Goal: Information Seeking & Learning: Learn about a topic

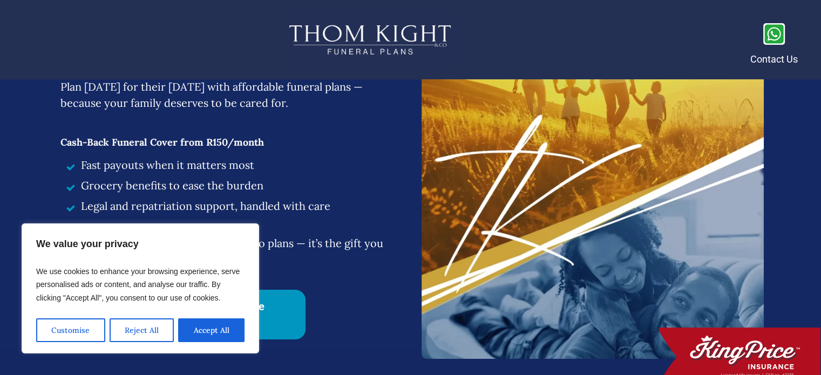
scroll to position [162, 0]
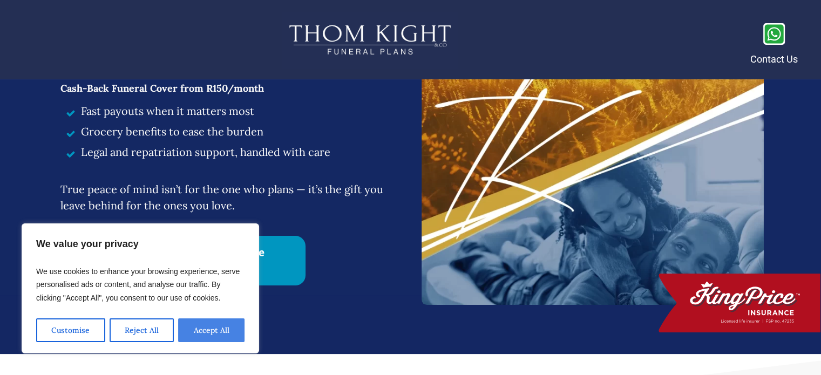
click at [215, 325] on button "Accept All" at bounding box center [211, 330] width 66 height 24
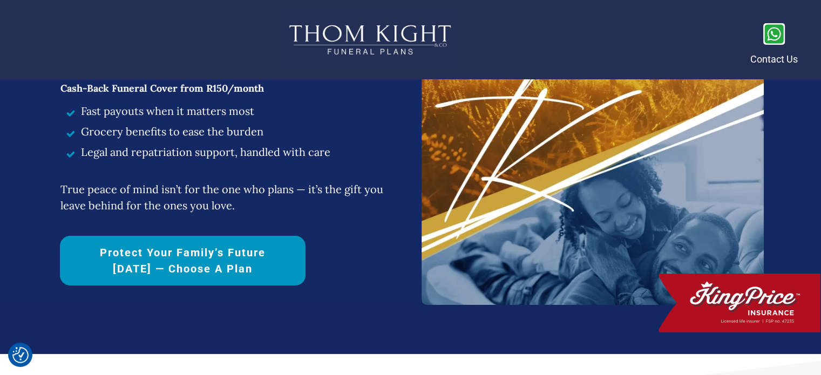
click at [194, 269] on span "Protect Your Family’s Future [DATE] — Choose a Plan" at bounding box center [183, 261] width 208 height 32
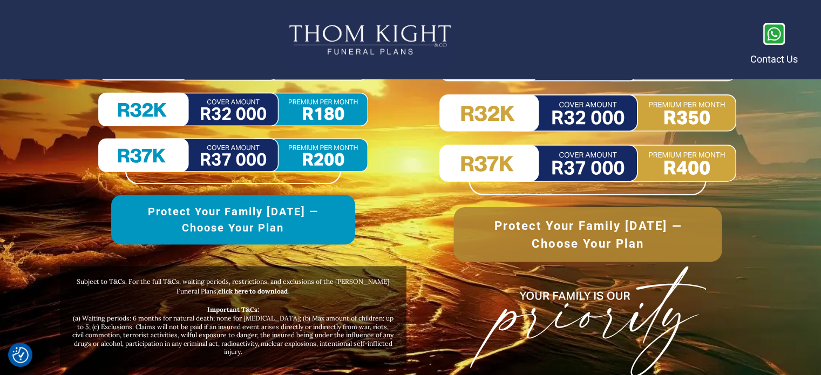
scroll to position [5135, 0]
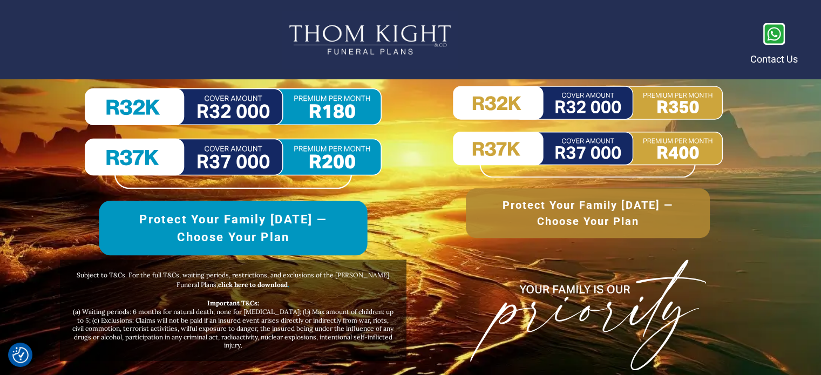
click at [261, 228] on span "Protect Your Family [DATE] —Choose Your Plan" at bounding box center [233, 228] width 227 height 36
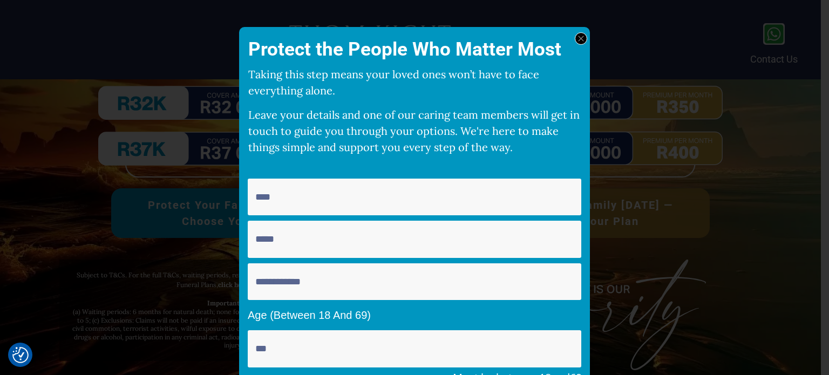
click at [578, 39] on icon at bounding box center [581, 39] width 6 height 6
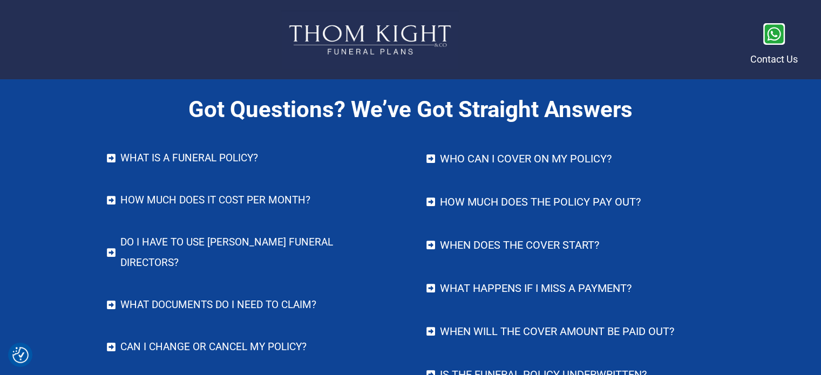
scroll to position [4433, 0]
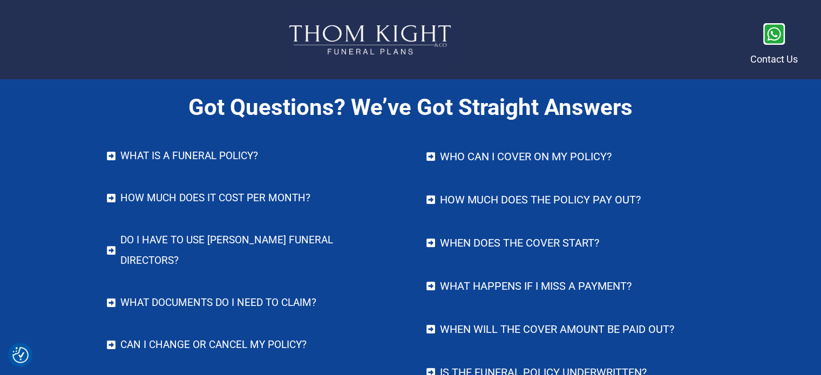
click at [243, 159] on h4 "What IS A FUNERAL POLICY?" at bounding box center [256, 156] width 273 height 21
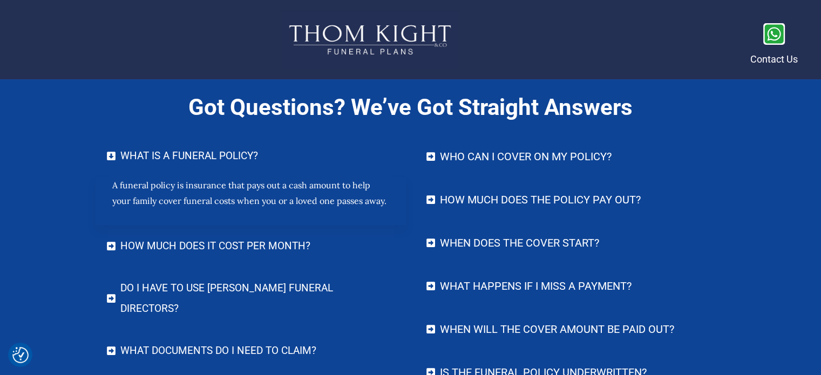
click at [216, 244] on h4 "How much does it cost per month?" at bounding box center [256, 246] width 273 height 21
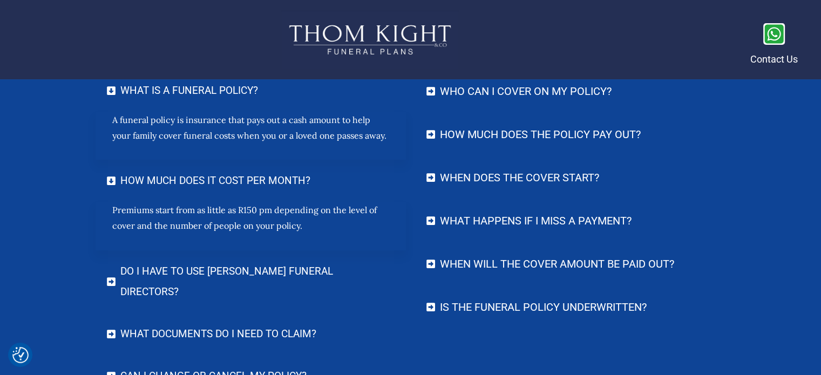
scroll to position [4541, 0]
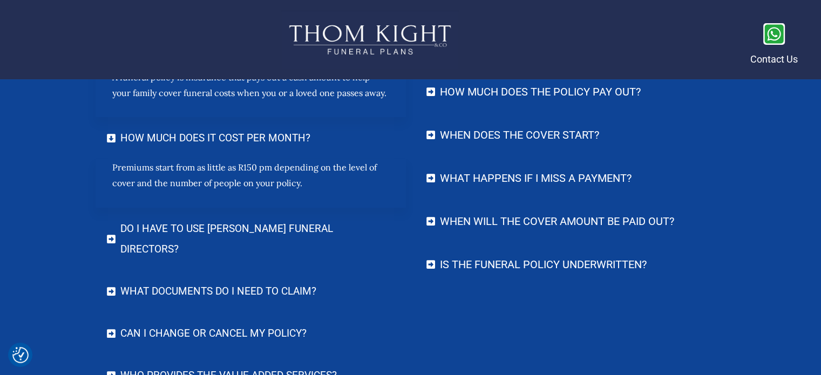
click at [218, 228] on h4 "Do I have to use [PERSON_NAME] Funeral Directors?" at bounding box center [256, 239] width 273 height 41
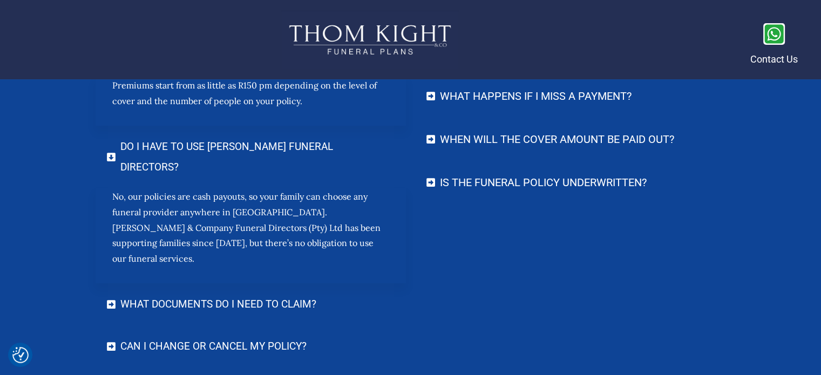
scroll to position [4649, 0]
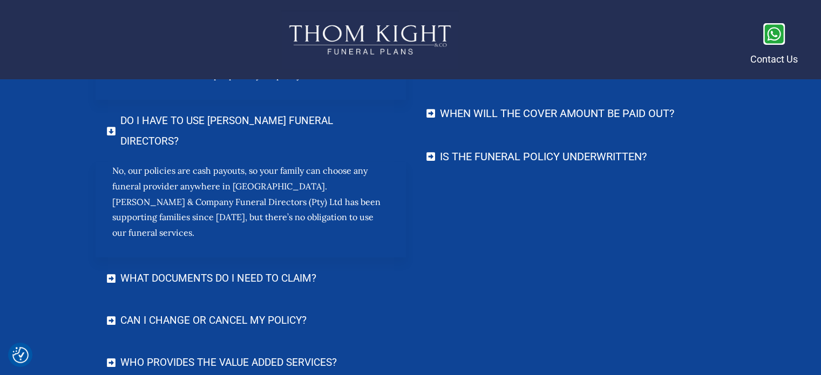
click at [219, 268] on h4 "What documents do I need to claim?" at bounding box center [256, 278] width 273 height 21
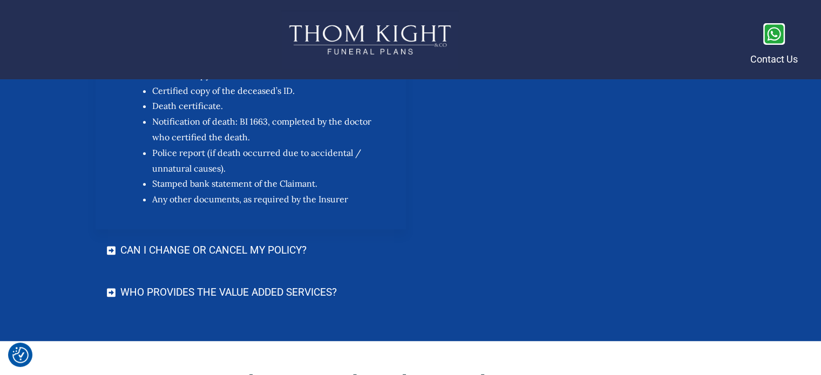
scroll to position [4919, 0]
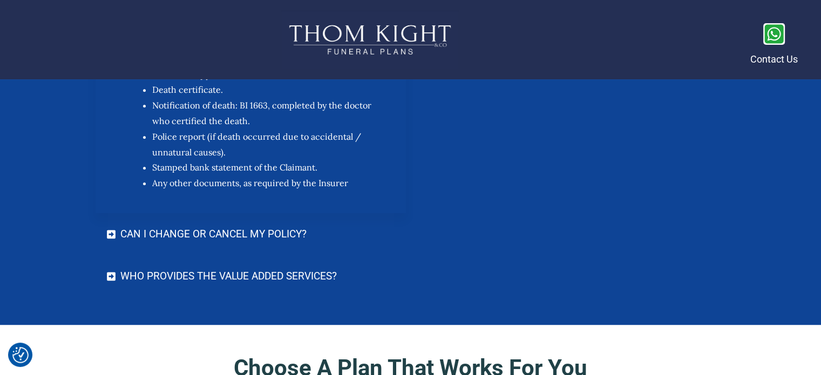
click at [192, 224] on h4 "Can I change or cancel my policy?" at bounding box center [256, 234] width 273 height 21
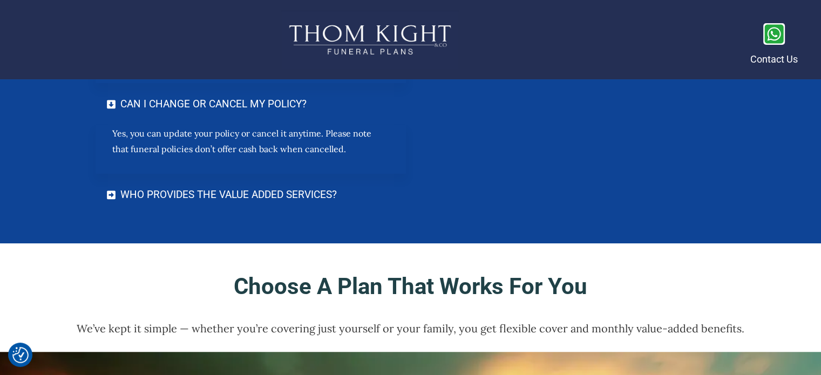
scroll to position [5081, 0]
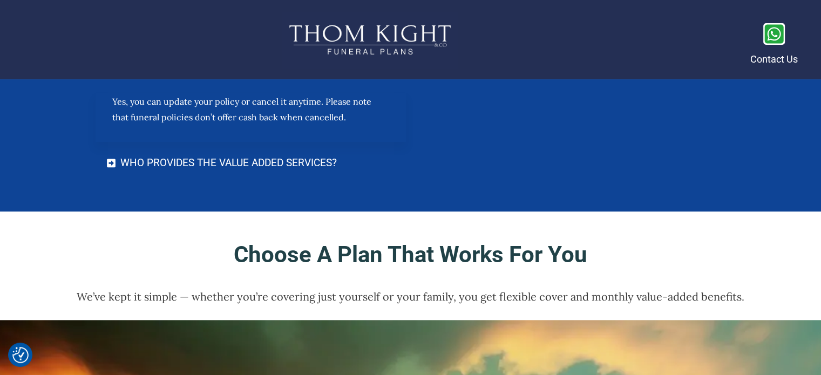
click at [229, 142] on "Who provides the Value Added Services?" at bounding box center [251, 163] width 311 height 42
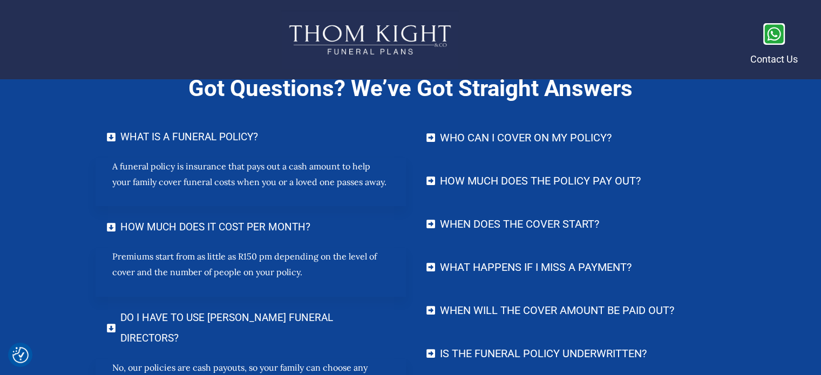
scroll to position [4433, 0]
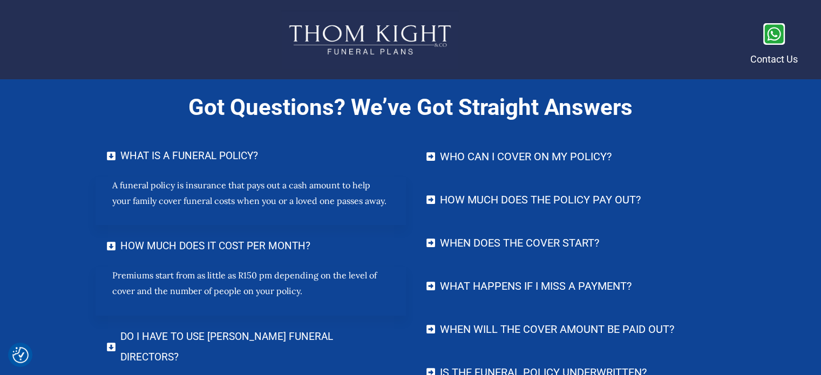
click at [511, 154] on h4 "Who can I cover on my policy?" at bounding box center [576, 157] width 273 height 22
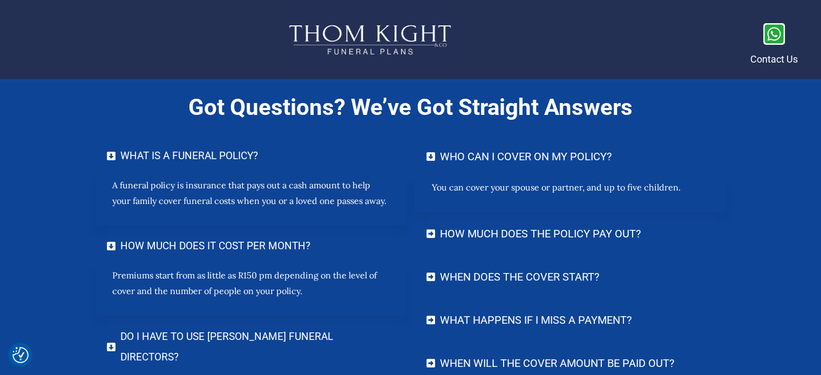
click at [530, 235] on h4 "How much does the policy pay out?" at bounding box center [576, 234] width 273 height 22
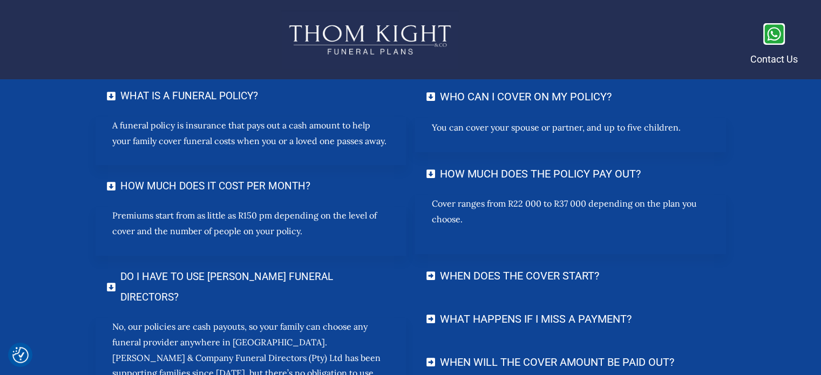
scroll to position [4487, 0]
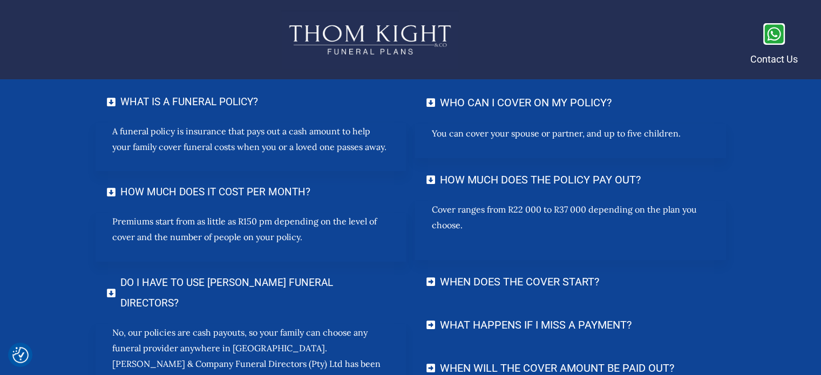
click at [515, 280] on h4 "When does the cover start?" at bounding box center [576, 282] width 273 height 22
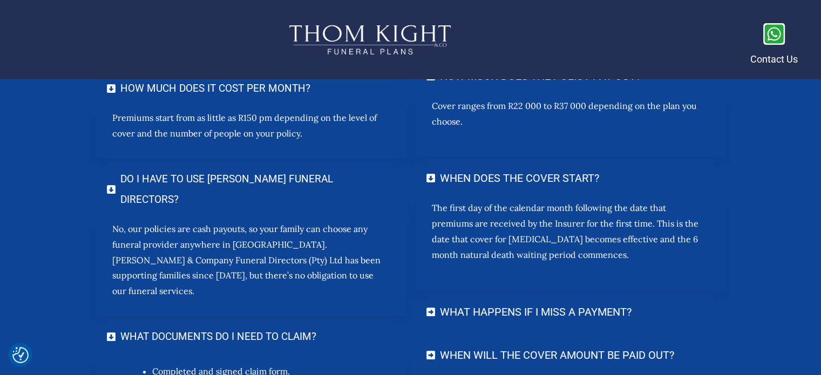
scroll to position [4649, 0]
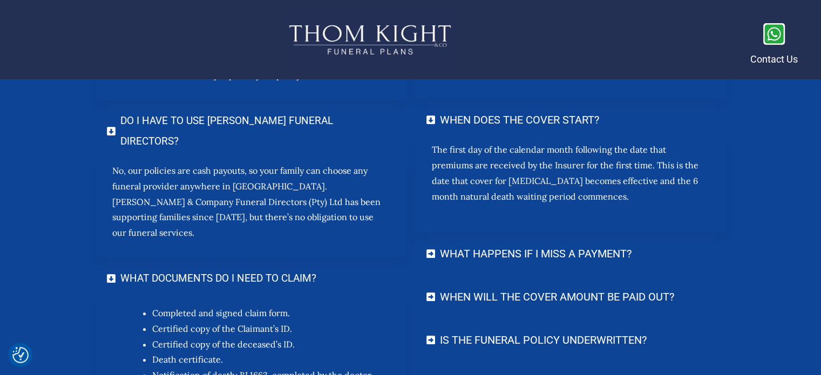
click at [514, 254] on h4 "What happens if I miss a payment?" at bounding box center [576, 254] width 273 height 22
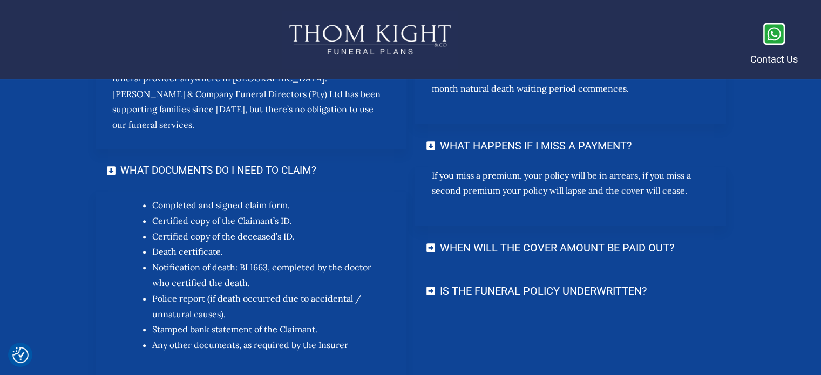
click at [514, 250] on h4 "When will the cover amount be paid out?" at bounding box center [576, 248] width 273 height 22
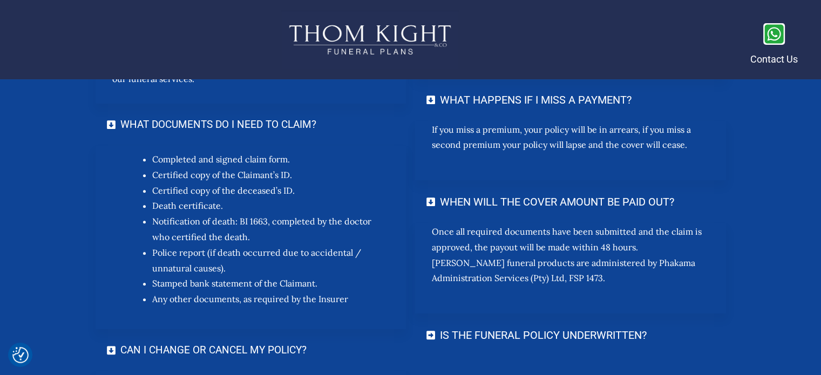
scroll to position [4865, 0]
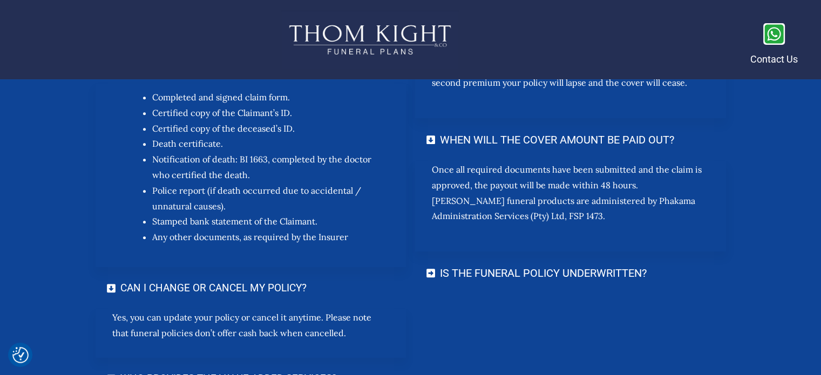
click at [512, 273] on h4 "Is the funeral policy underwritten?" at bounding box center [576, 273] width 273 height 22
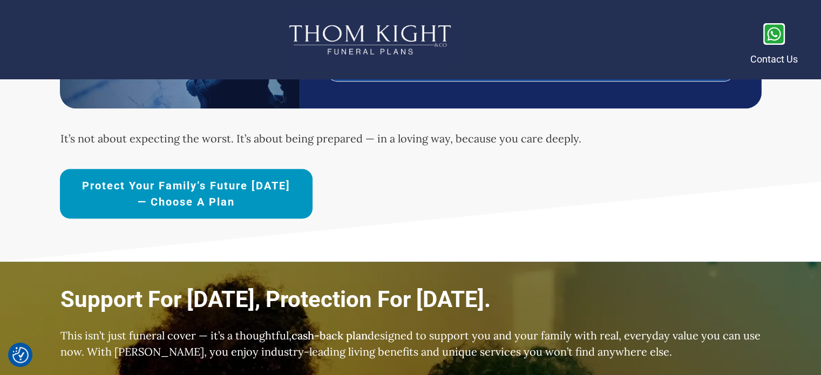
scroll to position [817, 0]
